Goal: Task Accomplishment & Management: Complete application form

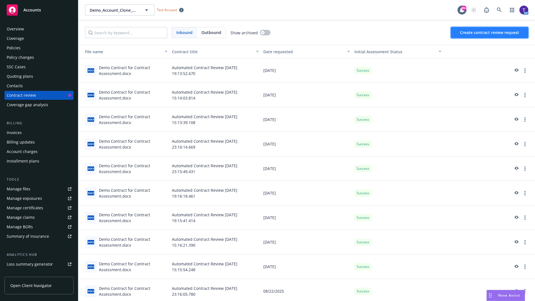
click at [490, 33] on span "Create contract review request" at bounding box center [489, 32] width 59 height 5
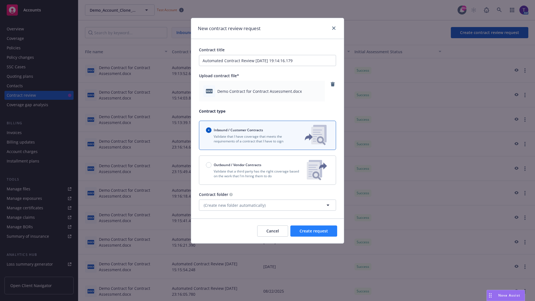
type input "Automated Contract Review [DATE] 19:14:16.179"
click at [314, 231] on span "Create request" at bounding box center [313, 230] width 28 height 5
